Goal: Task Accomplishment & Management: Use online tool/utility

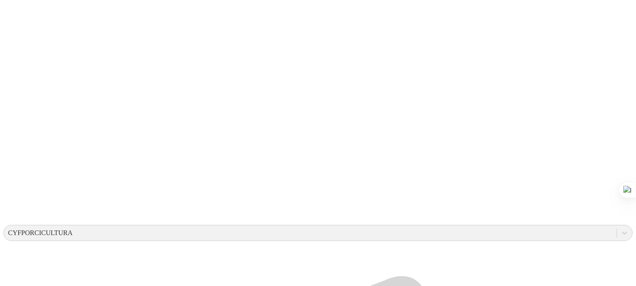
scroll to position [228, 0]
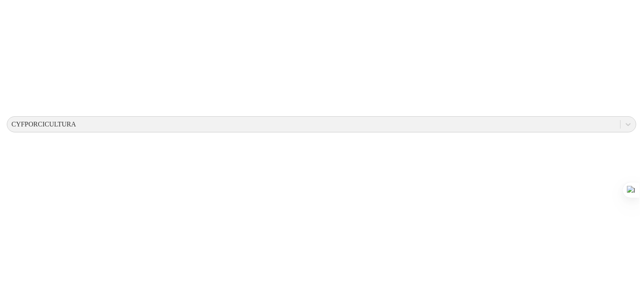
scroll to position [0, 0]
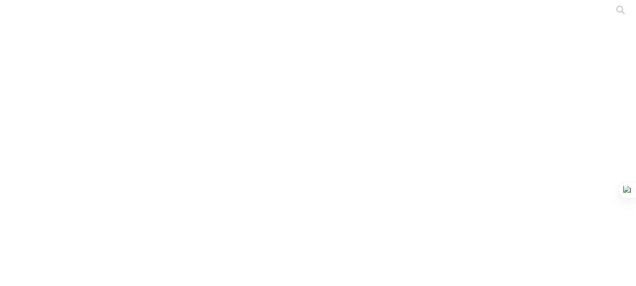
type input "AGOSTO 2025"
